Goal: Information Seeking & Learning: Learn about a topic

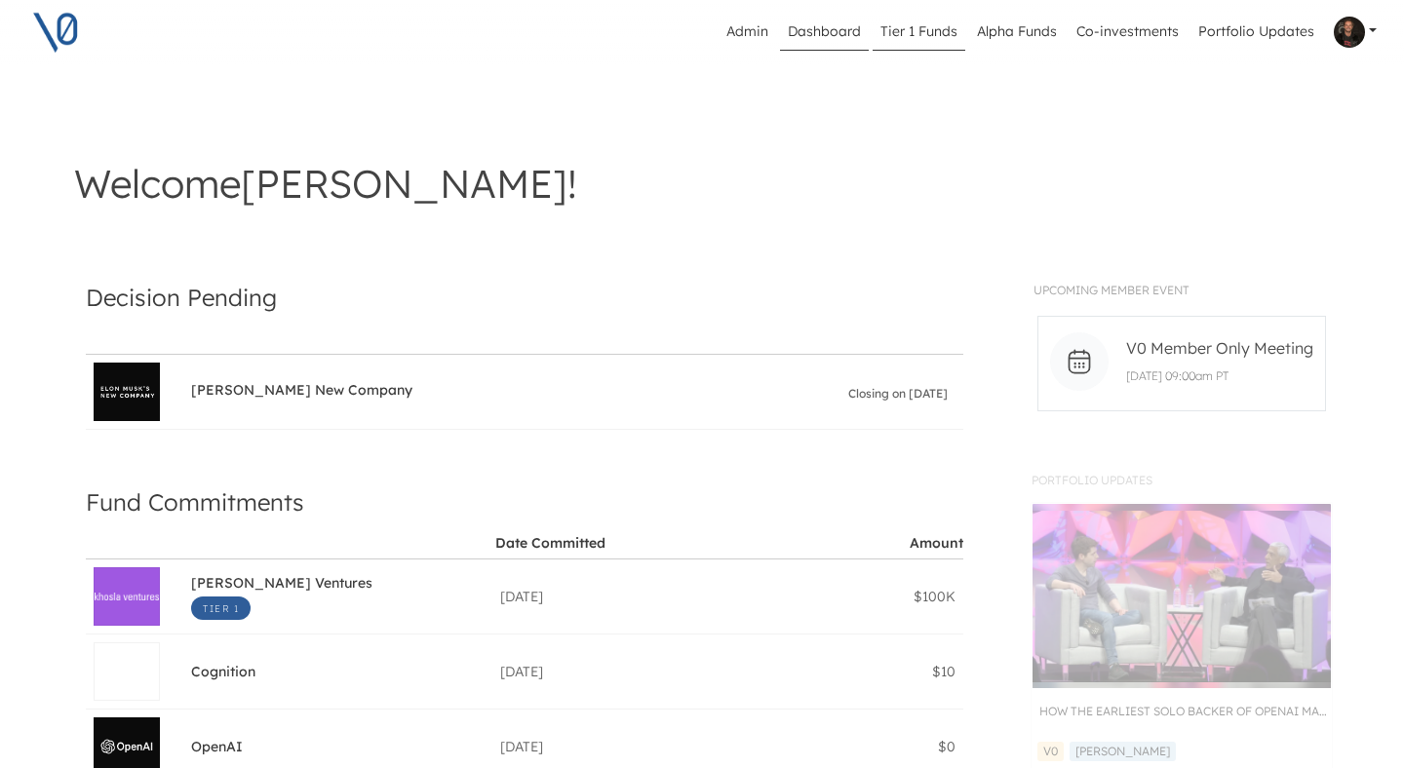
click at [936, 30] on link "Tier 1 Funds" at bounding box center [919, 32] width 93 height 37
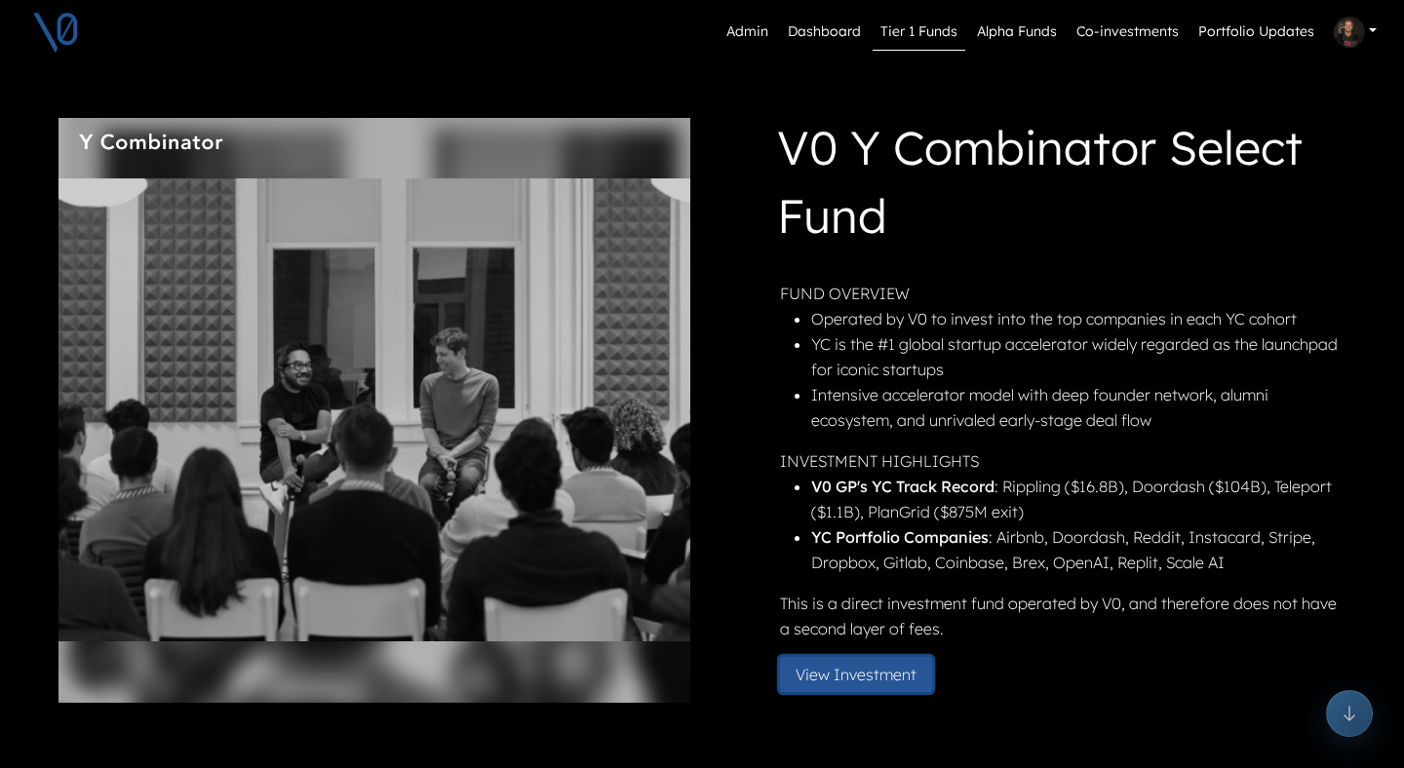
click at [831, 678] on button "View Investment" at bounding box center [856, 674] width 152 height 35
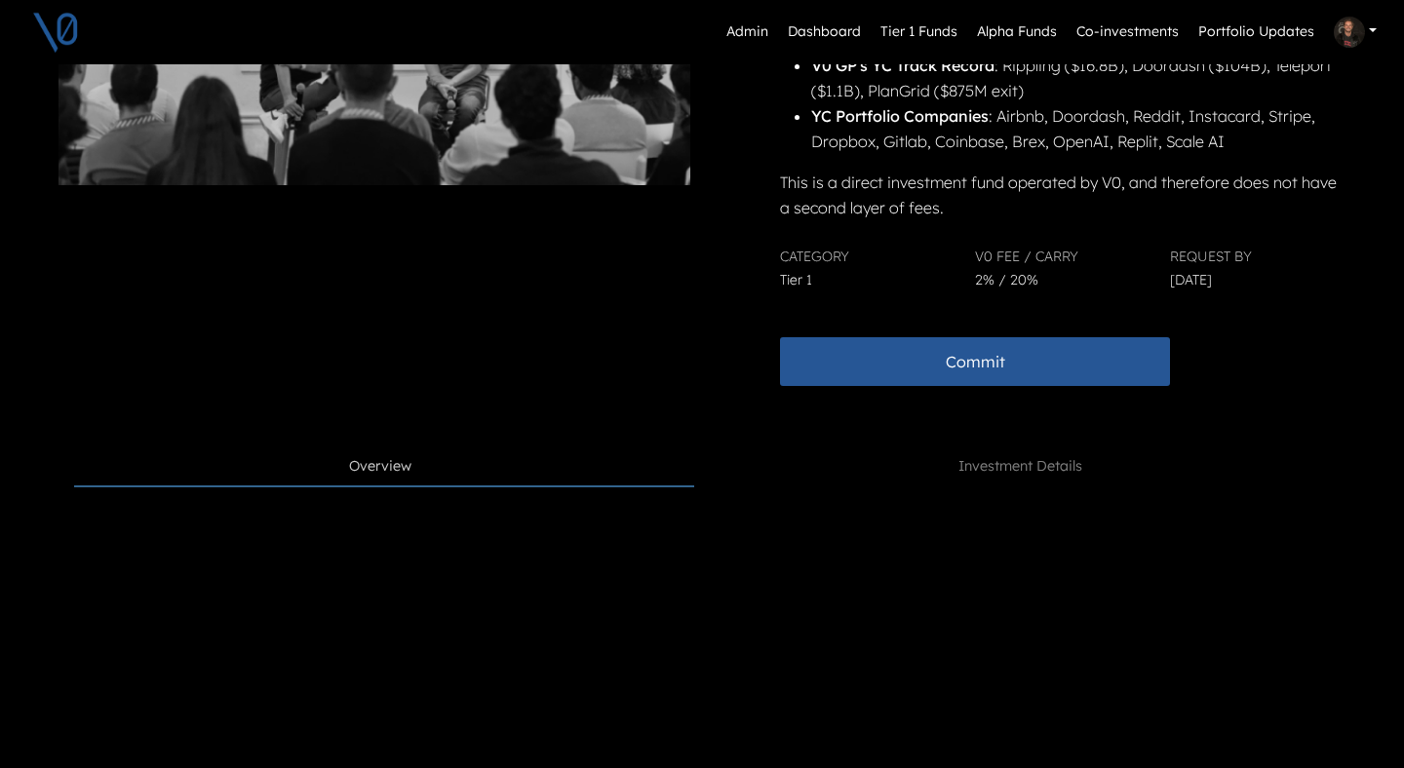
scroll to position [709, 0]
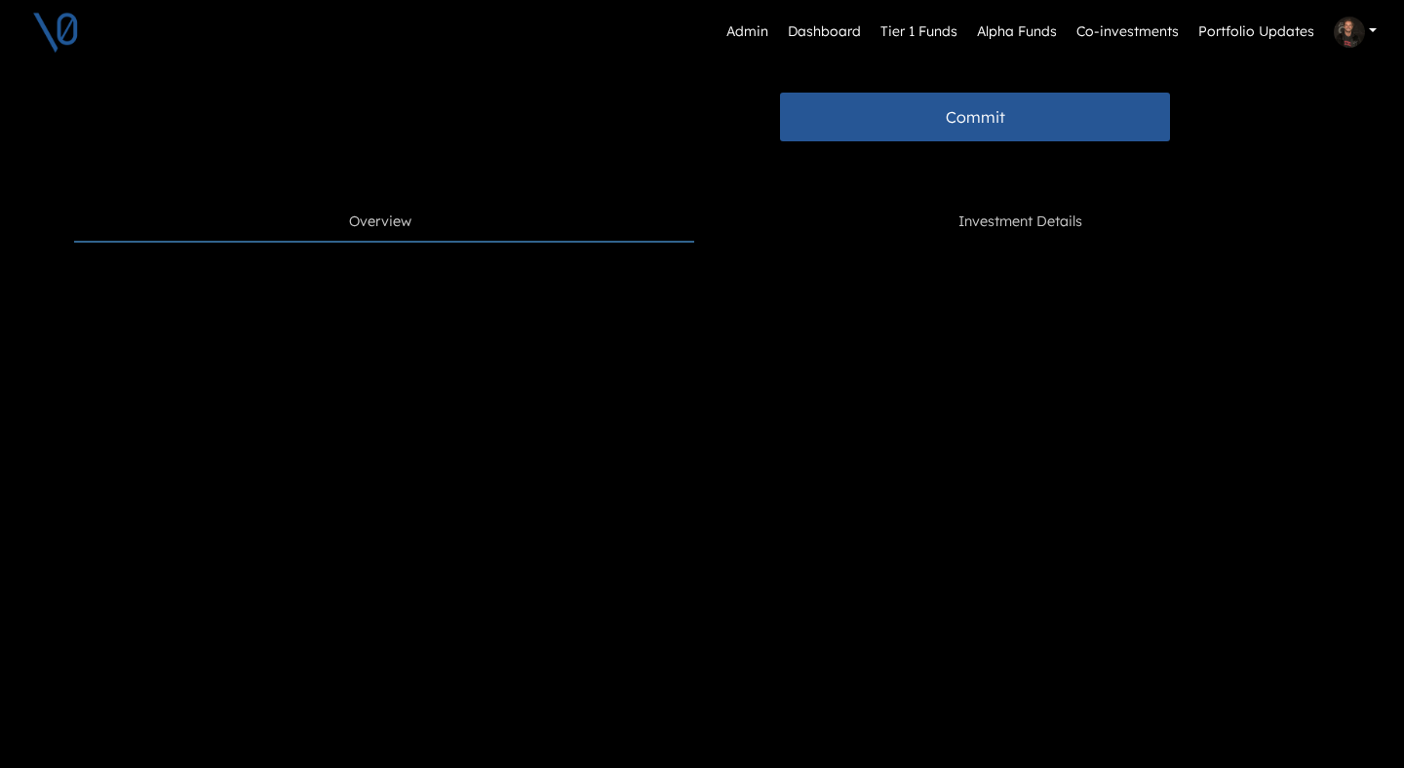
click at [1001, 227] on span "Investment Details" at bounding box center [1021, 222] width 124 height 21
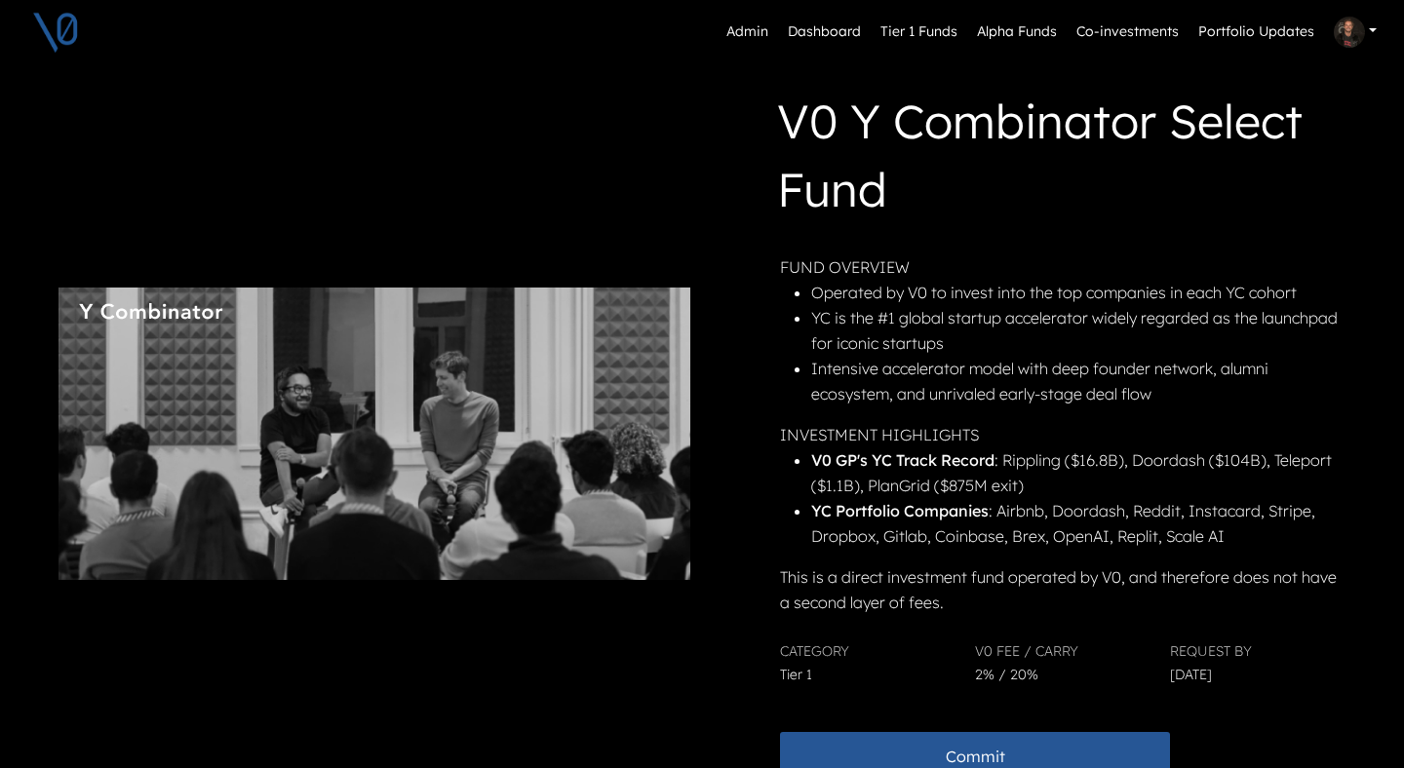
scroll to position [0, 0]
